Goal: Information Seeking & Learning: Learn about a topic

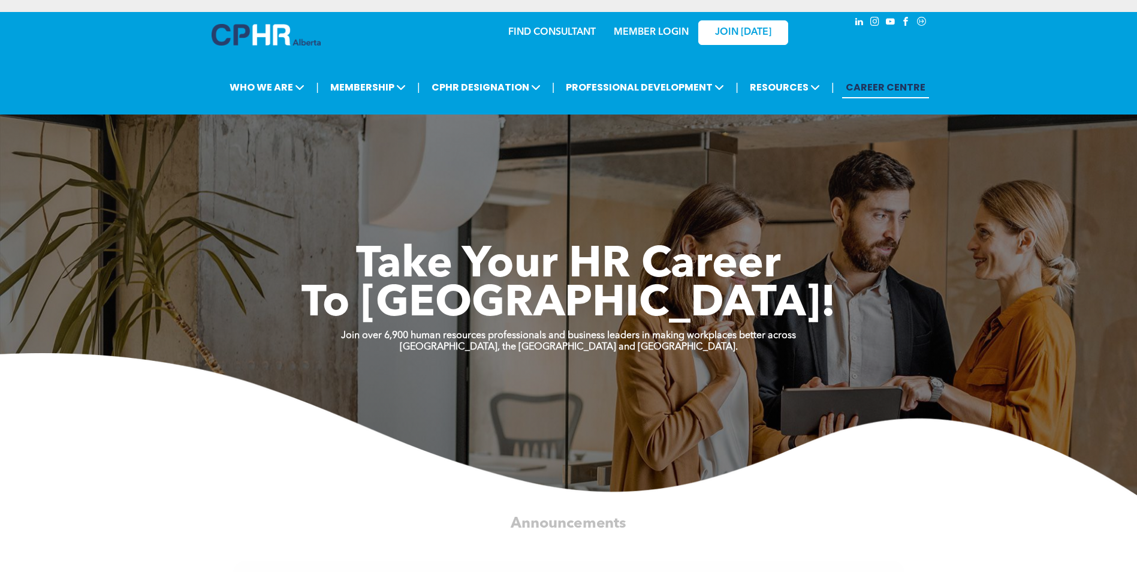
click at [632, 34] on link "MEMBER LOGIN" at bounding box center [651, 33] width 75 height 10
click at [655, 38] on div "MEMBER LOGIN" at bounding box center [651, 29] width 78 height 22
click at [657, 31] on link "MEMBER LOGIN" at bounding box center [651, 33] width 75 height 10
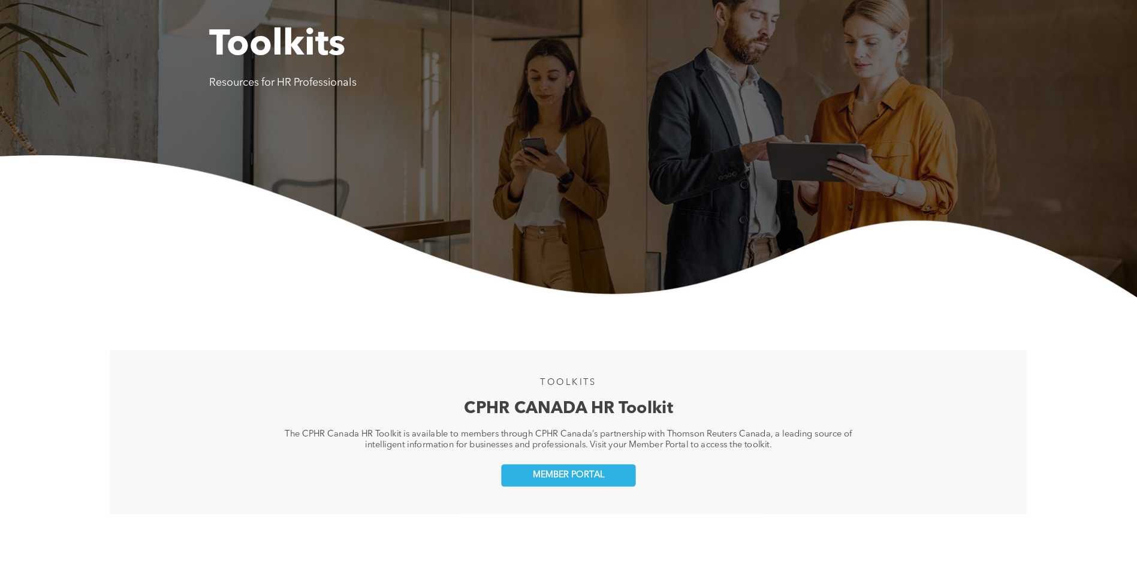
scroll to position [180, 0]
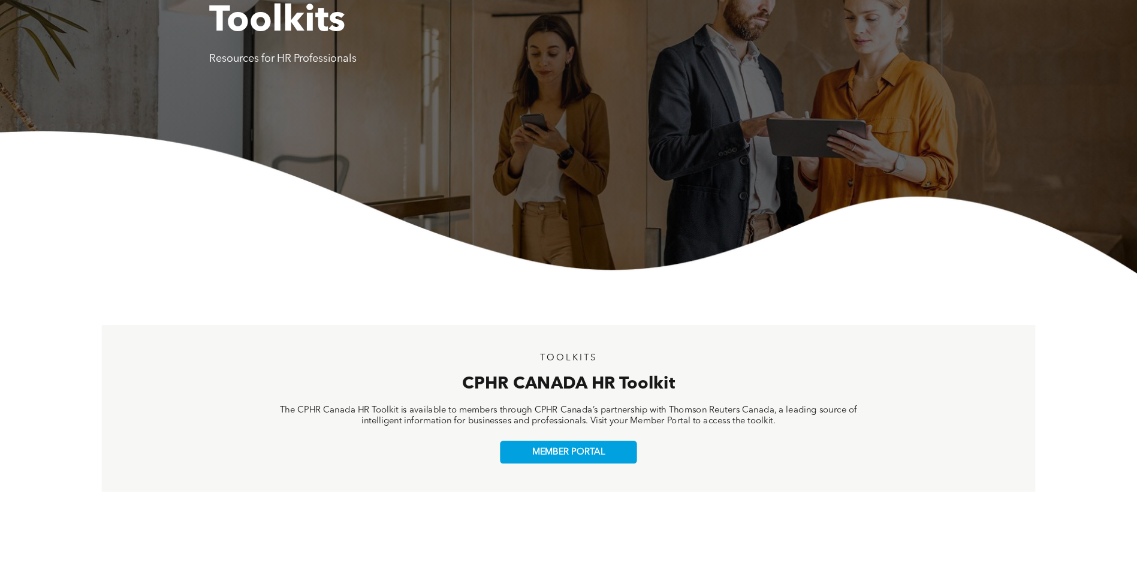
click at [579, 454] on span "MEMBER PORTAL" at bounding box center [568, 451] width 72 height 11
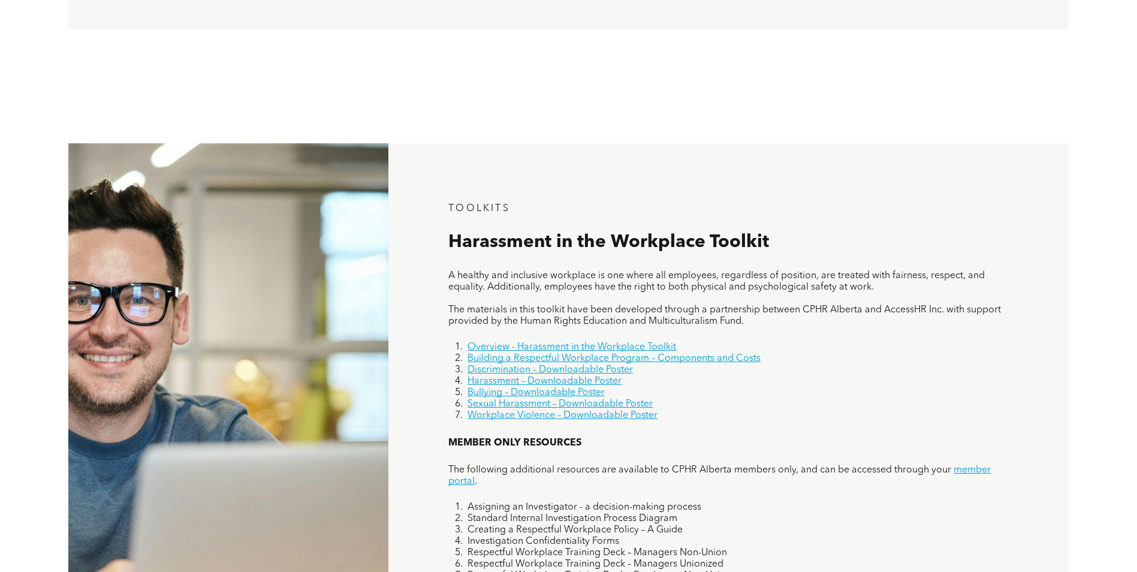
scroll to position [659, 0]
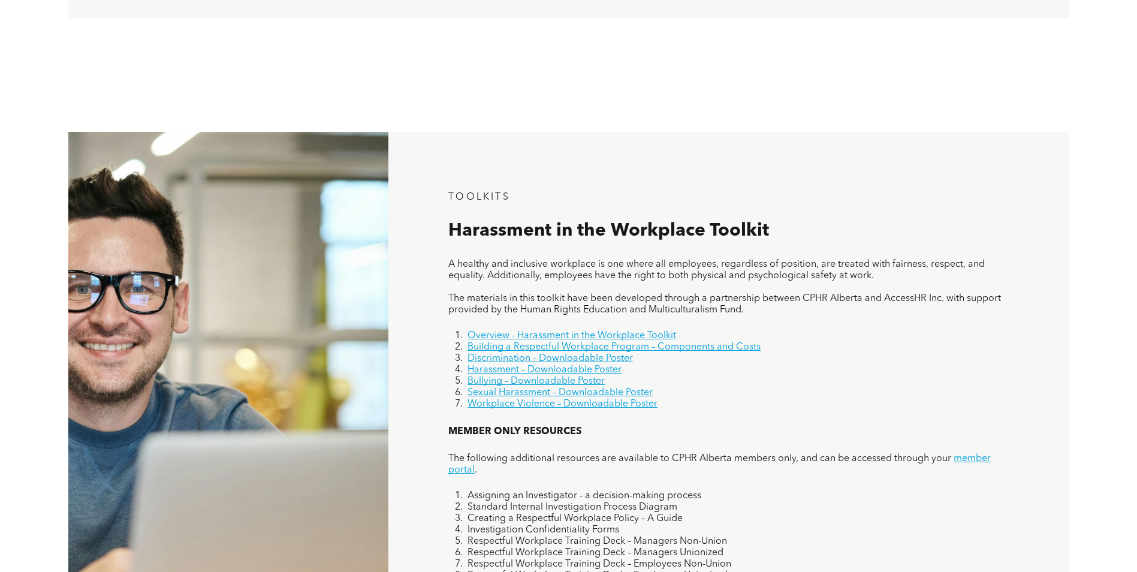
click at [570, 336] on link "Overview - Harassment in the Workplace Toolkit" at bounding box center [571, 336] width 209 height 10
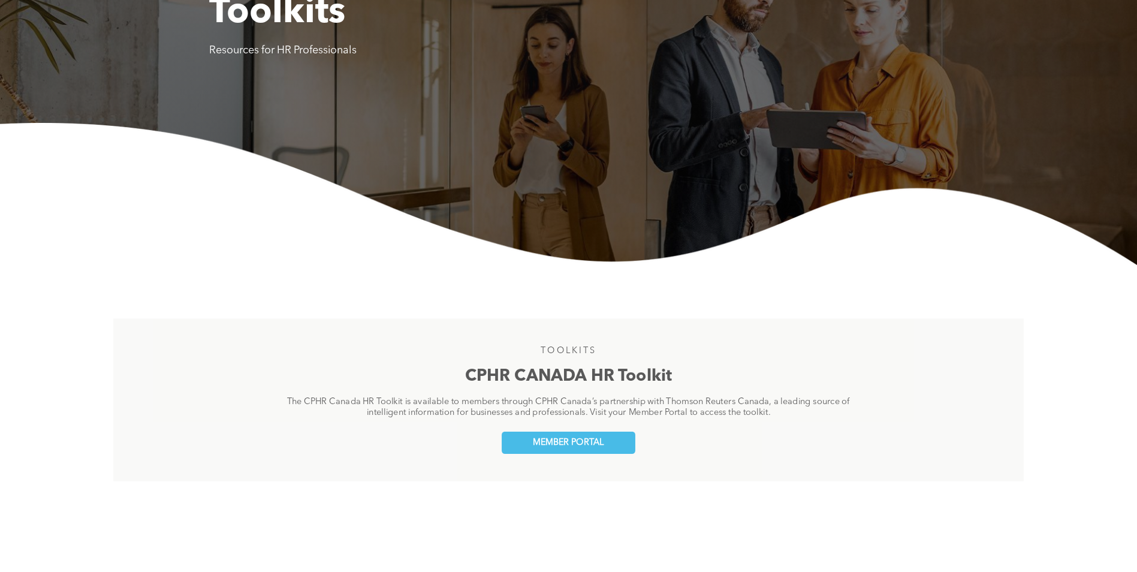
scroll to position [18, 0]
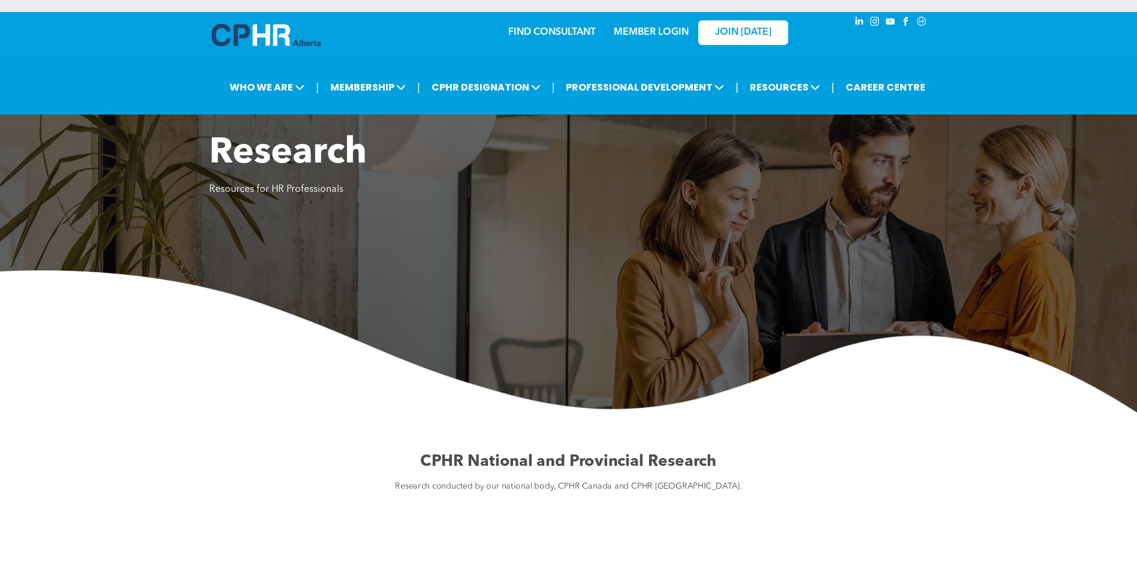
scroll to position [359, 0]
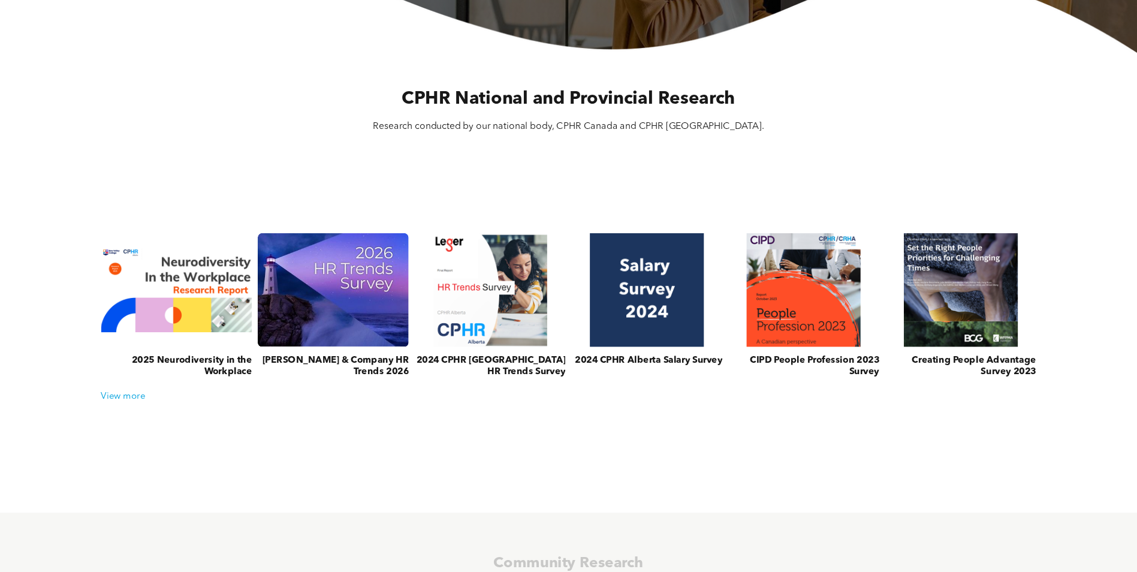
click at [301, 275] on link at bounding box center [333, 289] width 151 height 114
click at [629, 307] on link at bounding box center [646, 289] width 151 height 114
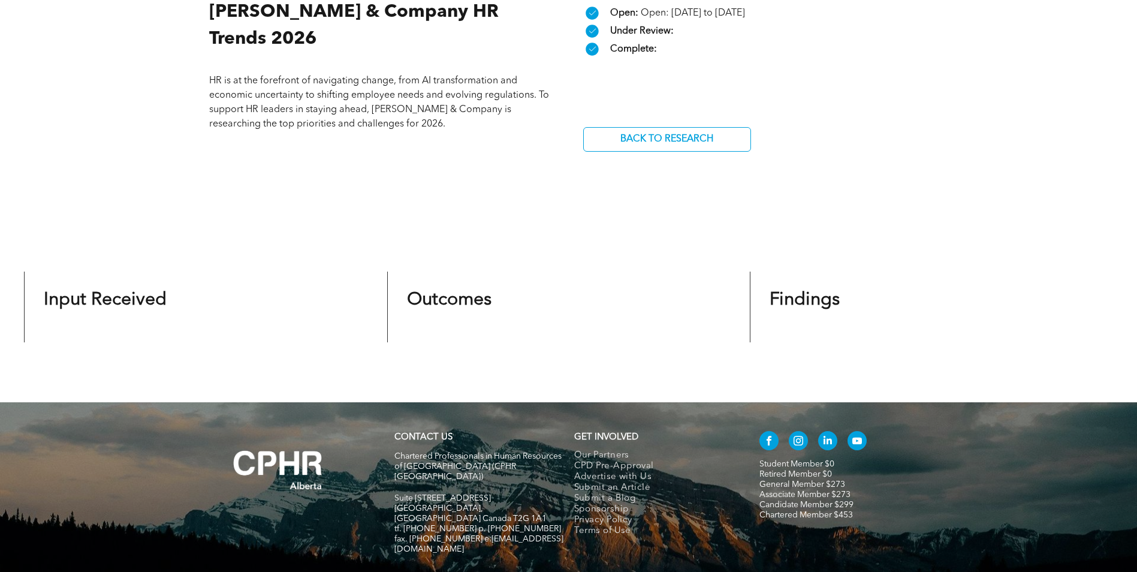
scroll to position [479, 0]
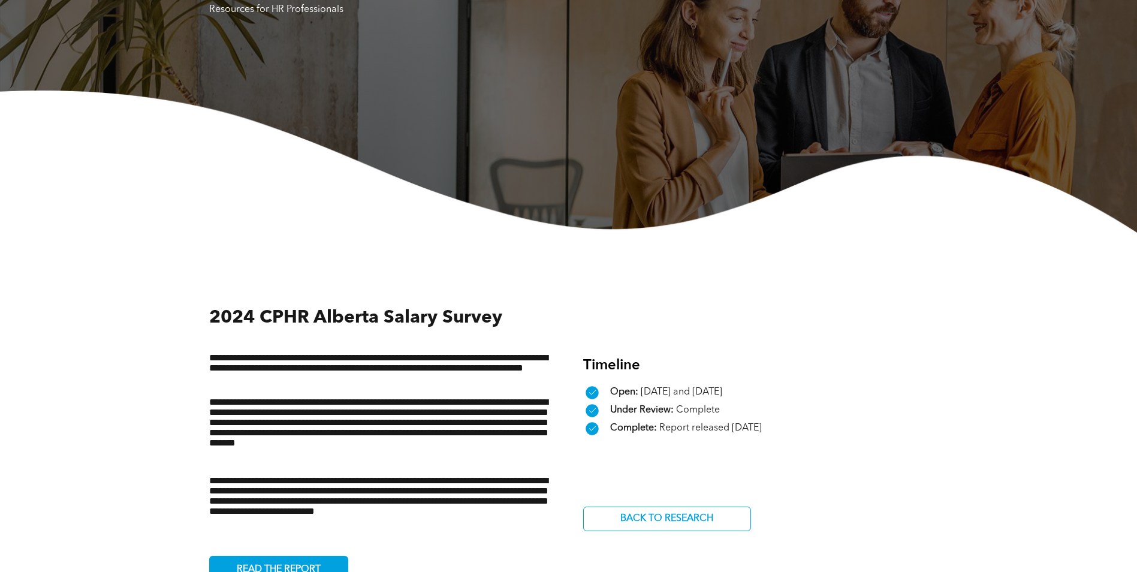
scroll to position [300, 0]
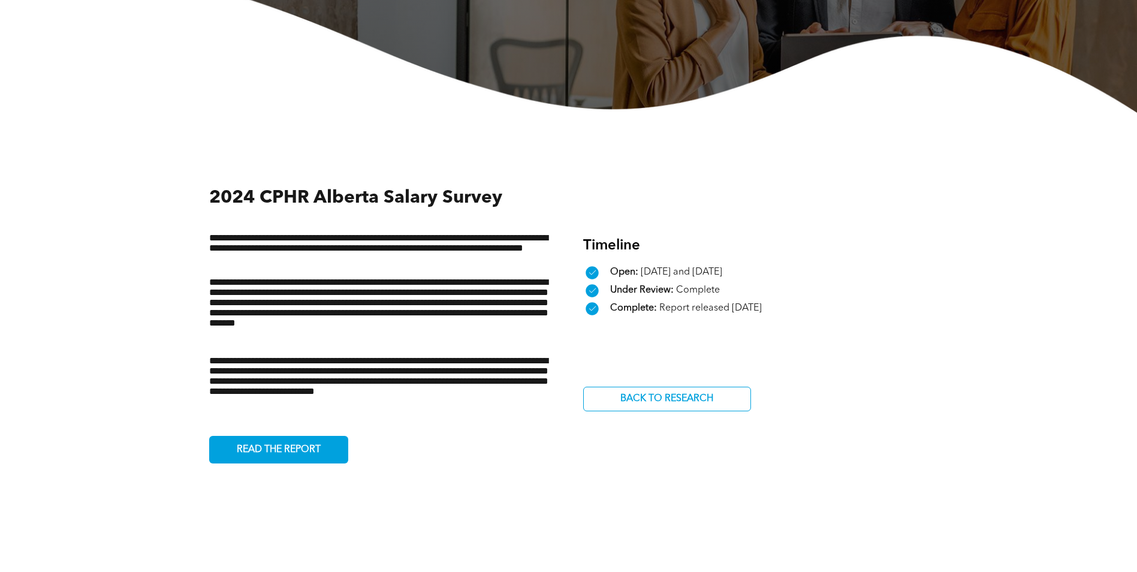
click at [302, 451] on span "READ THE REPORT" at bounding box center [278, 449] width 92 height 23
